Goal: Participate in discussion

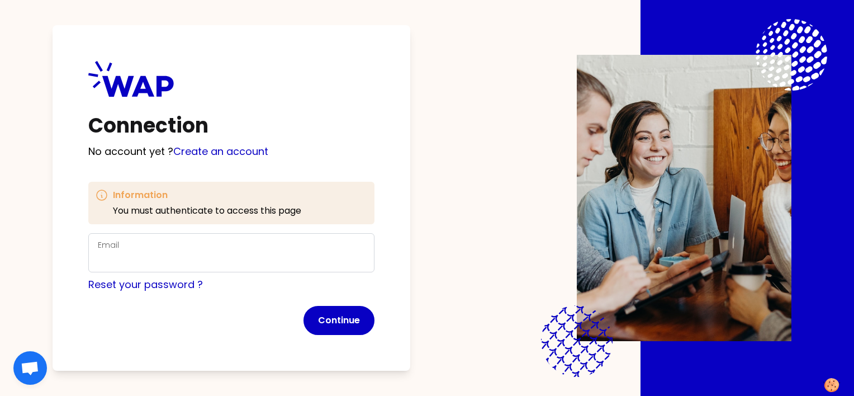
click at [179, 250] on div "Email" at bounding box center [231, 252] width 267 height 29
click at [0, 395] on com-1password-button at bounding box center [0, 396] width 0 height 0
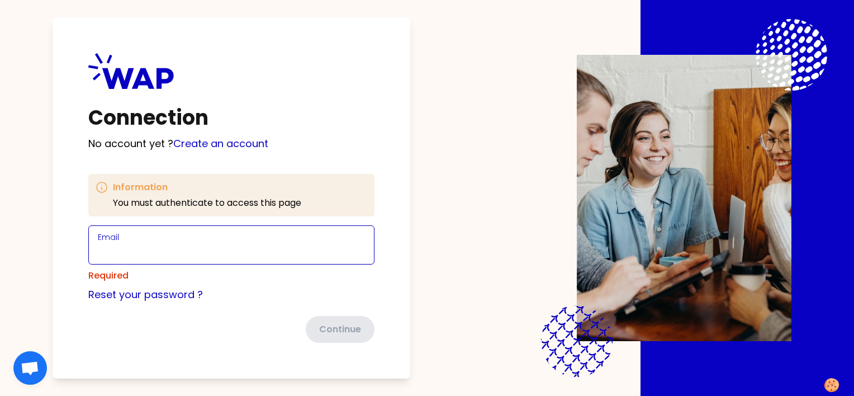
click at [154, 253] on input "Email" at bounding box center [231, 252] width 267 height 16
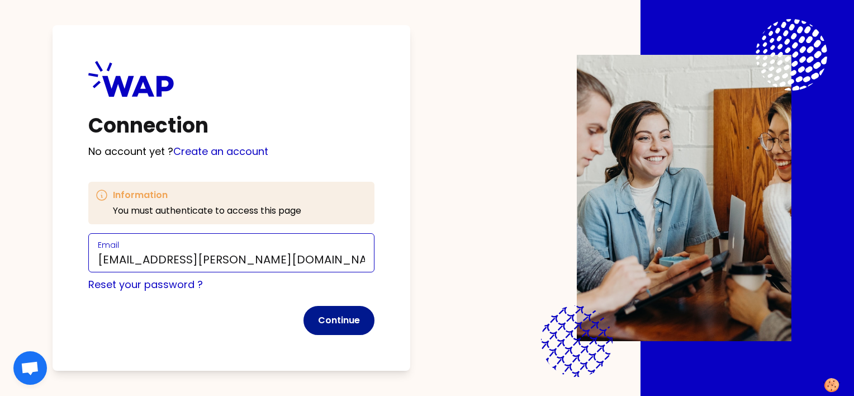
type input "[EMAIL_ADDRESS][PERSON_NAME][DOMAIN_NAME]"
click at [347, 316] on button "Continue" at bounding box center [338, 320] width 71 height 29
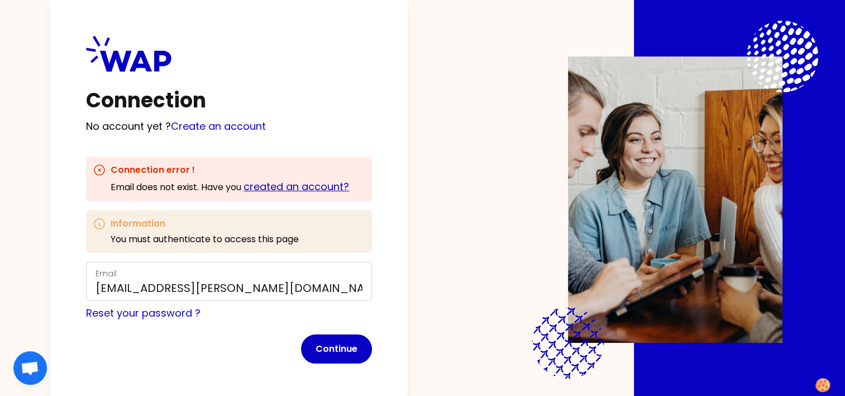
click at [291, 187] on link "created an account?" at bounding box center [297, 186] width 106 height 14
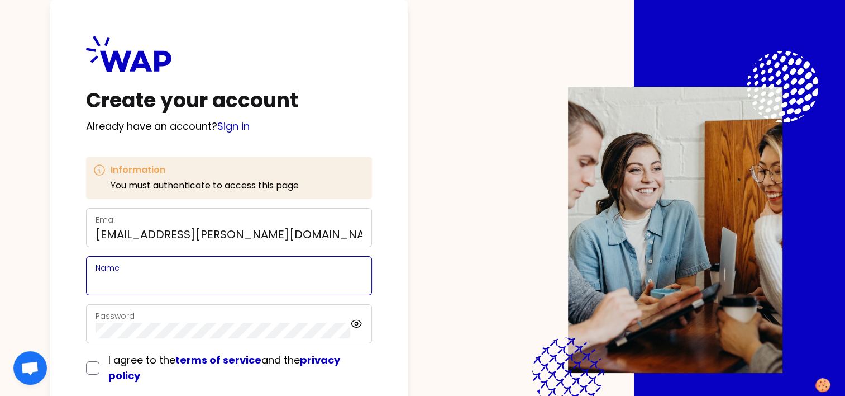
click at [199, 276] on input "Name" at bounding box center [229, 282] width 267 height 16
type input "RAFAL"
click at [91, 370] on input "checkbox" at bounding box center [92, 367] width 13 height 13
checkbox input "true"
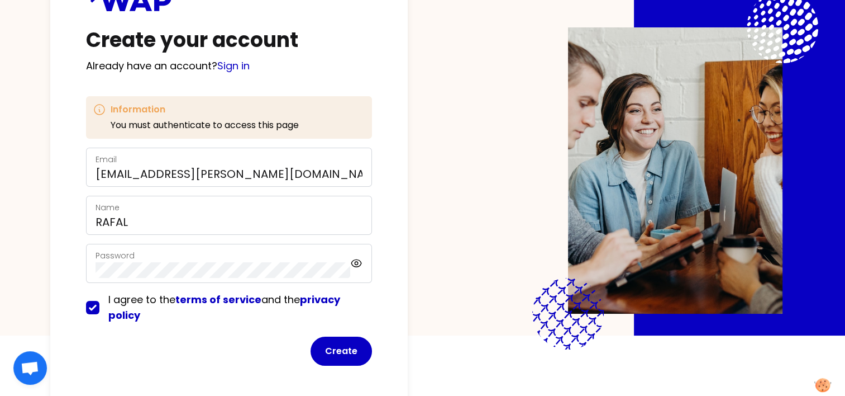
scroll to position [65, 0]
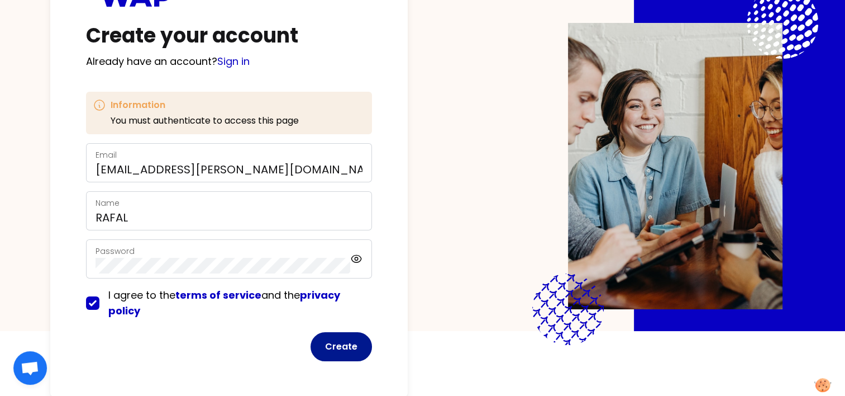
click at [355, 346] on button "Create" at bounding box center [341, 346] width 61 height 29
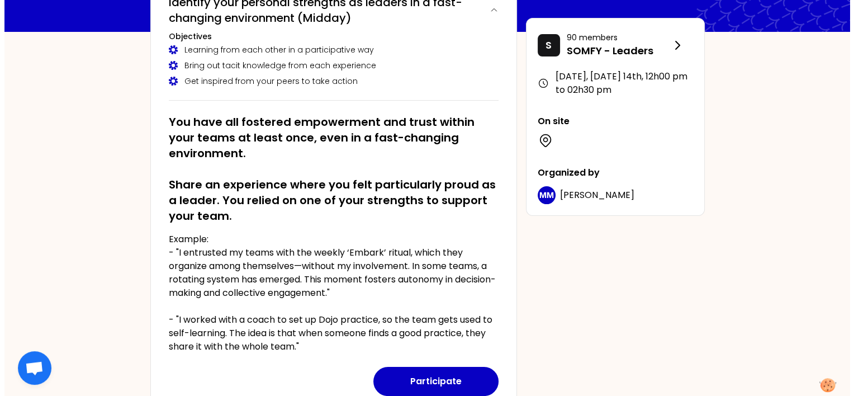
scroll to position [112, 0]
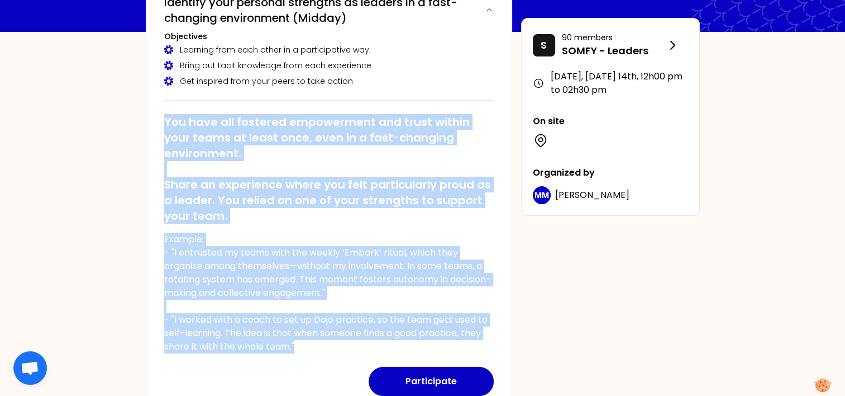
drag, startPoint x: 161, startPoint y: 118, endPoint x: 406, endPoint y: 341, distance: 330.7
click at [406, 341] on div "[DATE], [DATE] 14th to 12h00 pm Identify your personal strengths as leaders in …" at bounding box center [329, 187] width 367 height 454
copy div "You have all fostered empowerment and trust within your teams at least once, ev…"
click at [438, 370] on button "Participate" at bounding box center [431, 381] width 125 height 29
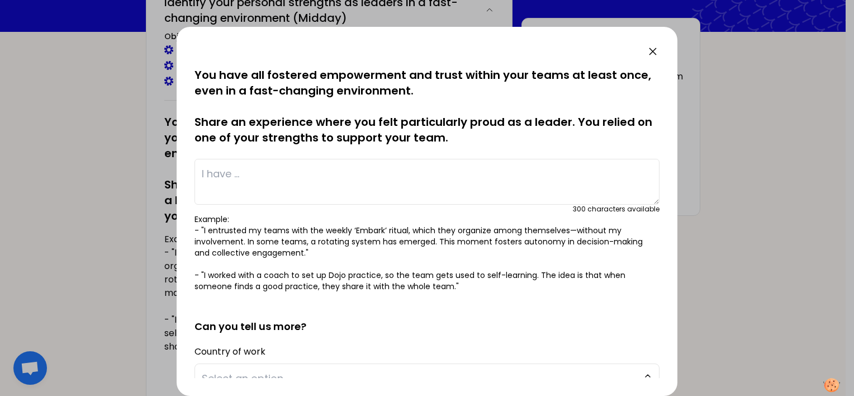
click at [270, 173] on textarea at bounding box center [426, 182] width 465 height 46
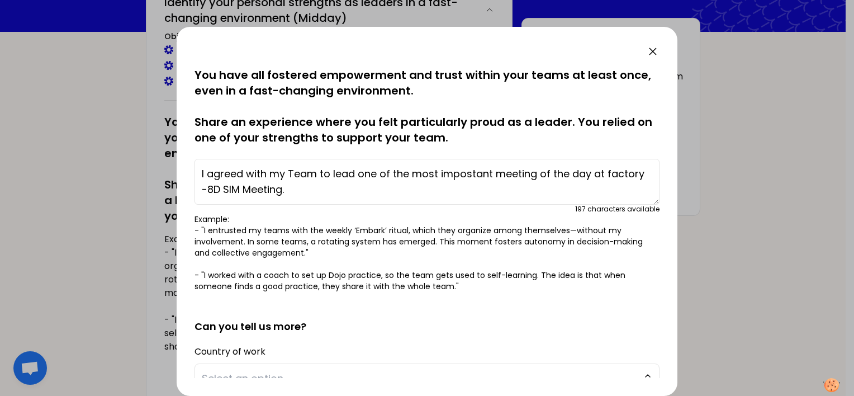
drag, startPoint x: 469, startPoint y: 174, endPoint x: 445, endPoint y: 179, distance: 25.0
click at [439, 183] on textarea "I agreed with my Team to lead one of the most impostant meeting of the day at f…" at bounding box center [426, 182] width 465 height 46
click at [468, 172] on textarea "I agreed with my Team to lead one of the most impostant meeting of the day at f…" at bounding box center [426, 182] width 465 height 46
click at [321, 172] on textarea "I agreed with my Team to lead one of the most important meeting of the day at f…" at bounding box center [426, 182] width 465 height 46
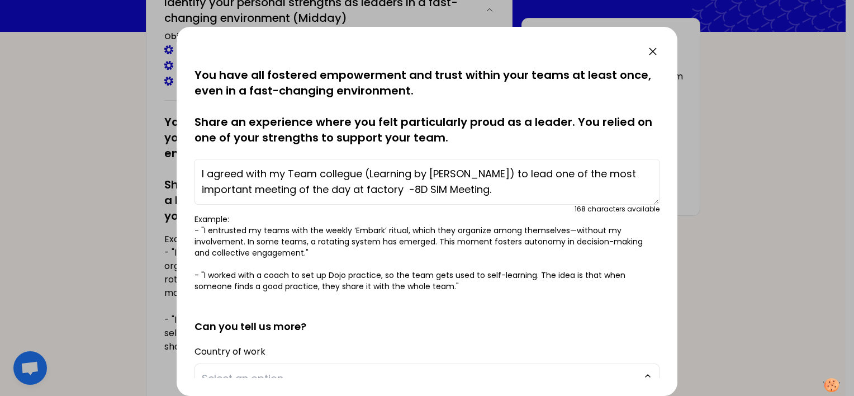
click at [360, 186] on textarea "I agreed with my Team collegue (Learning by [PERSON_NAME]) to lead one of the m…" at bounding box center [426, 182] width 465 height 46
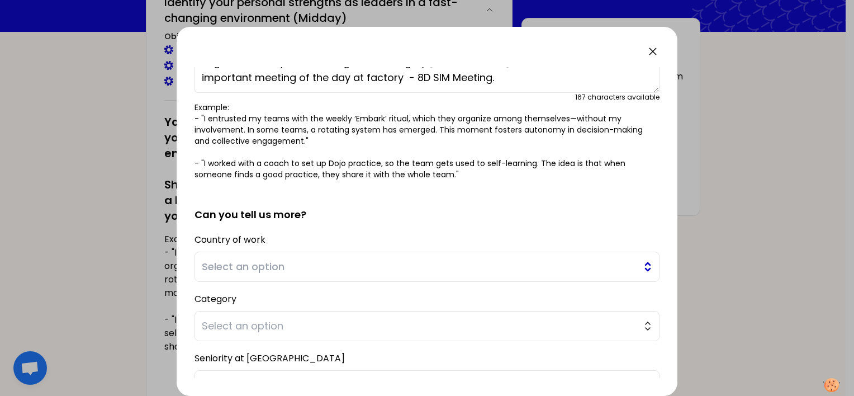
click at [259, 266] on span "Select an option" at bounding box center [419, 267] width 435 height 16
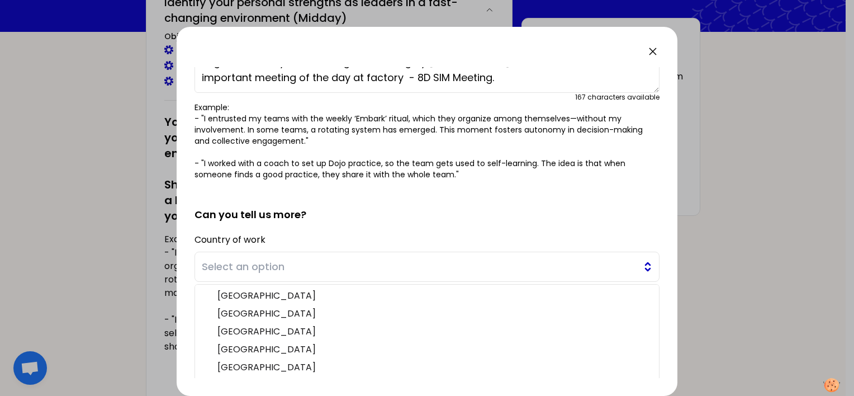
scroll to position [178, 0]
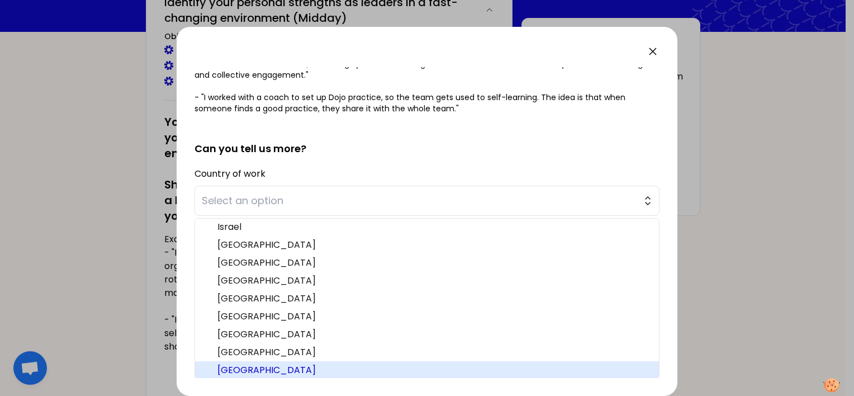
click at [264, 372] on span "[GEOGRAPHIC_DATA]" at bounding box center [433, 369] width 433 height 13
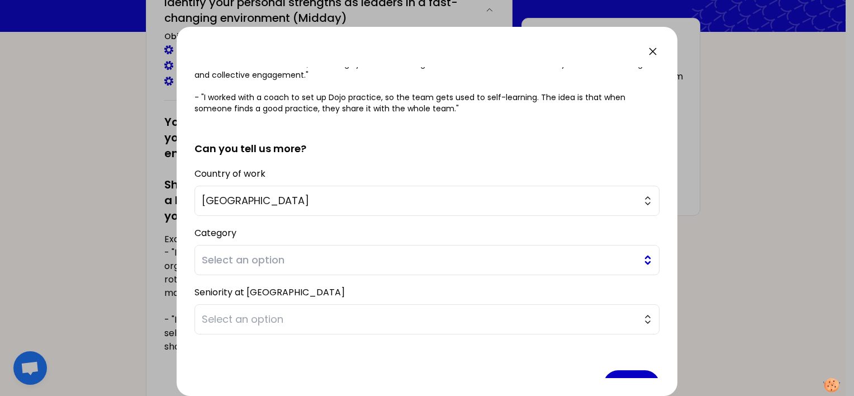
click at [248, 263] on span "Select an option" at bounding box center [419, 260] width 435 height 16
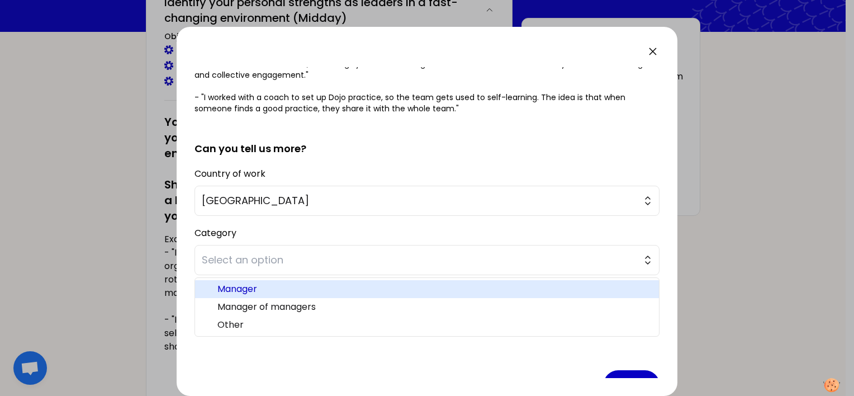
click at [250, 283] on span "Manager" at bounding box center [433, 288] width 433 height 13
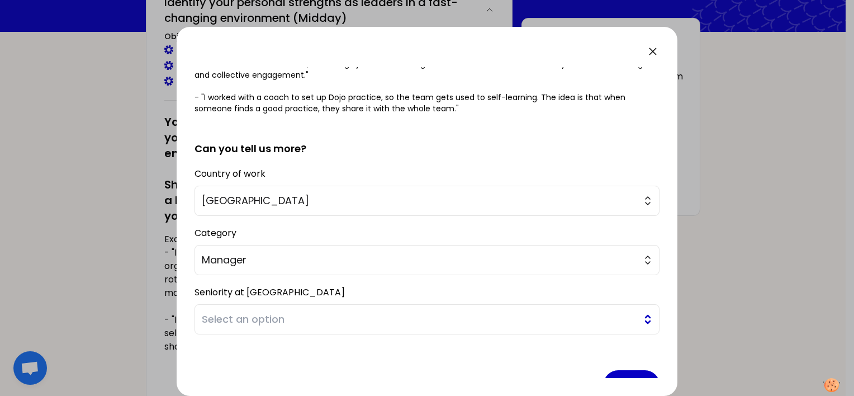
click at [259, 319] on span "Select an option" at bounding box center [419, 319] width 435 height 16
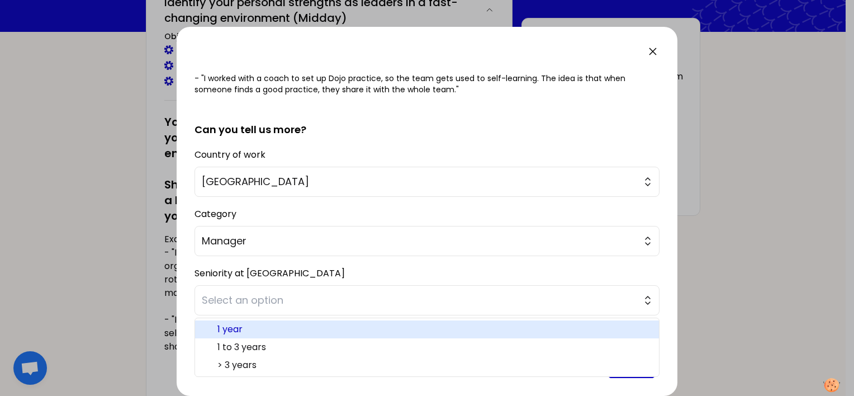
scroll to position [206, 0]
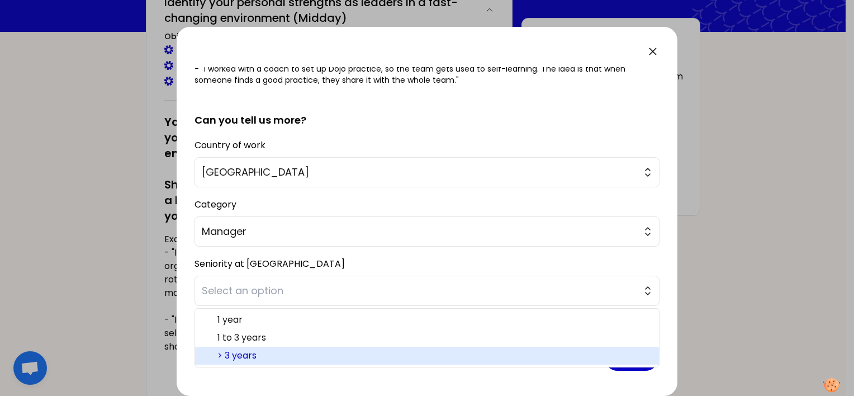
click at [262, 351] on span "> 3 years" at bounding box center [433, 355] width 433 height 13
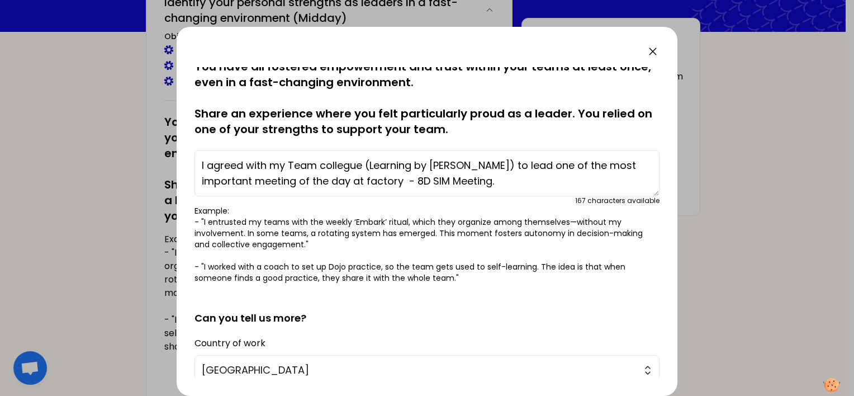
scroll to position [0, 0]
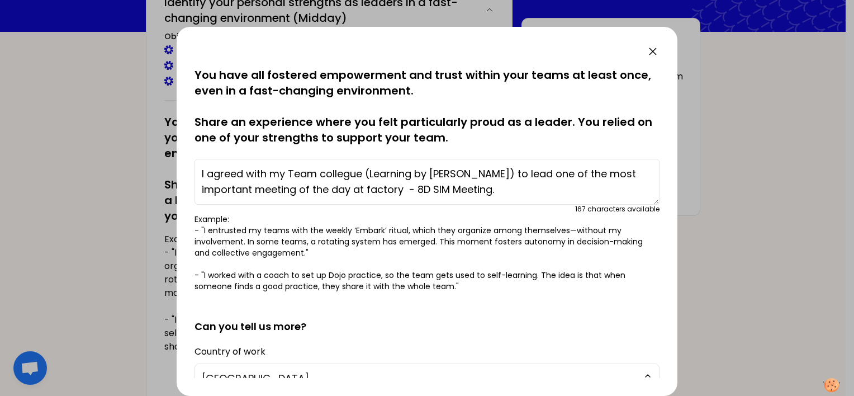
click at [440, 190] on textarea "I agreed with my Team collegue (Learning by [PERSON_NAME]) to lead one of the m…" at bounding box center [426, 182] width 465 height 46
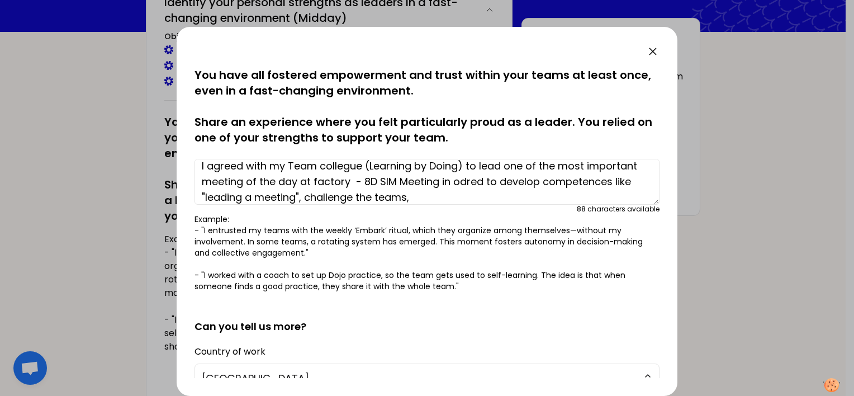
click at [296, 196] on textarea "I agreed with my Team collegue (Learning by Doing) to lead one of the most impo…" at bounding box center [426, 182] width 465 height 46
click at [389, 194] on textarea "I agreed with my Team collegue (Learning by Doing) to lead one of the most impo…" at bounding box center [426, 182] width 465 height 46
click at [499, 197] on textarea "I agreed with my Team collegue (Learning by Doing) to lead one of the most impo…" at bounding box center [426, 182] width 465 height 46
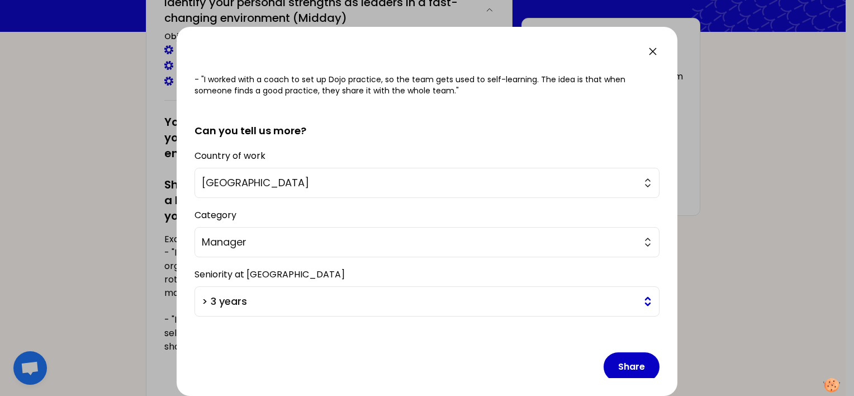
scroll to position [206, 0]
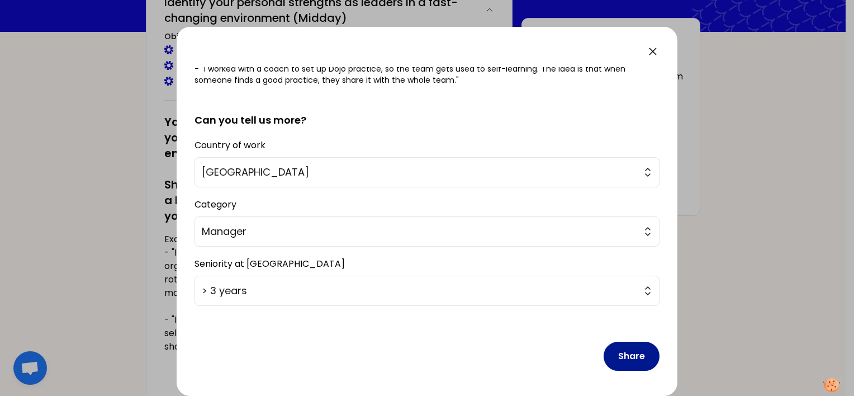
type textarea "I agreed with my Team collegue (Learning by Doing) to lead one of the most impo…"
click at [613, 349] on button "Share" at bounding box center [631, 355] width 56 height 29
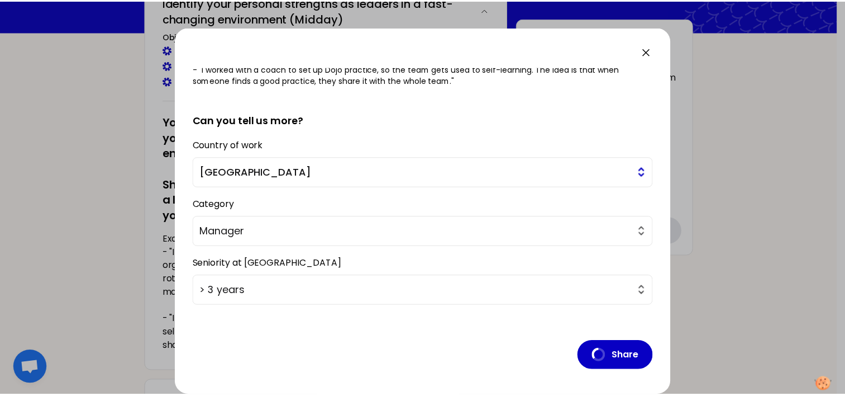
scroll to position [0, 0]
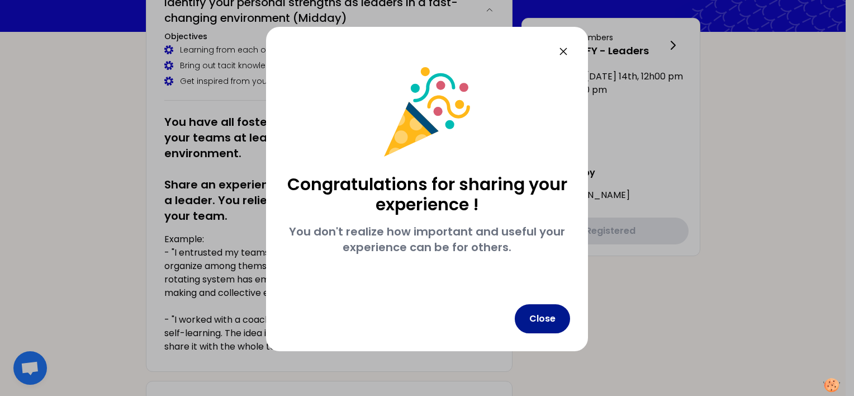
click at [544, 320] on button "Close" at bounding box center [542, 318] width 55 height 29
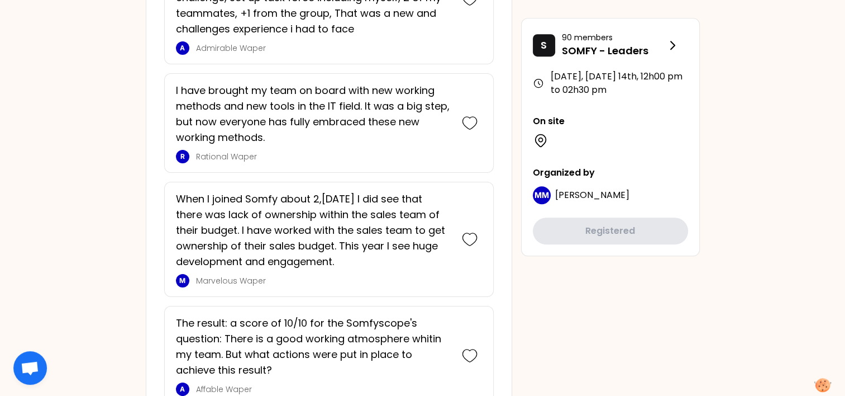
scroll to position [838, 0]
